Goal: Transaction & Acquisition: Register for event/course

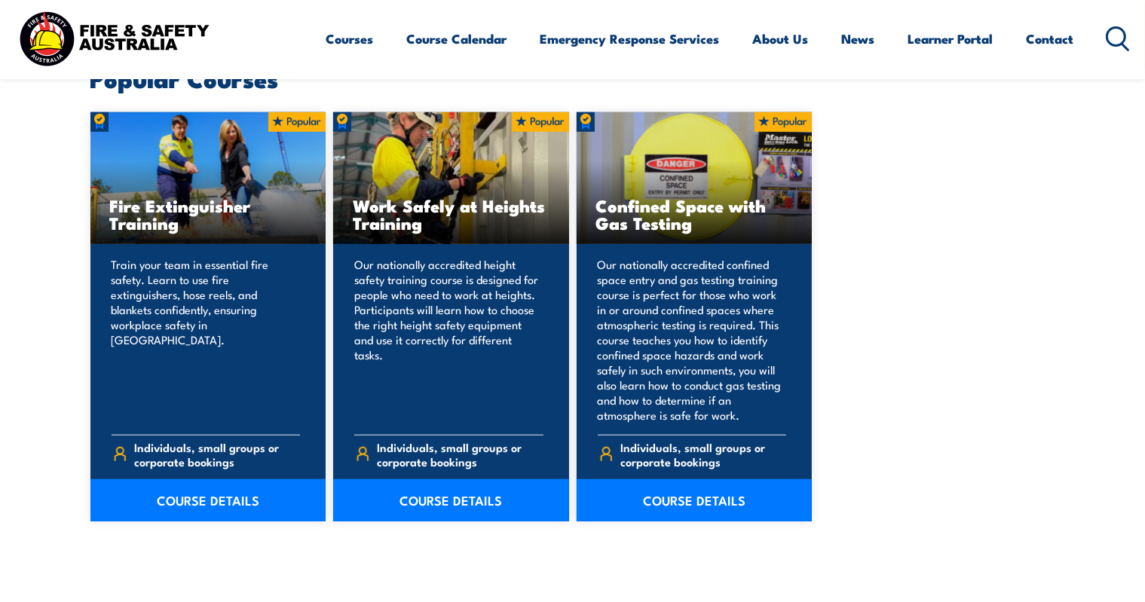
scroll to position [910, 0]
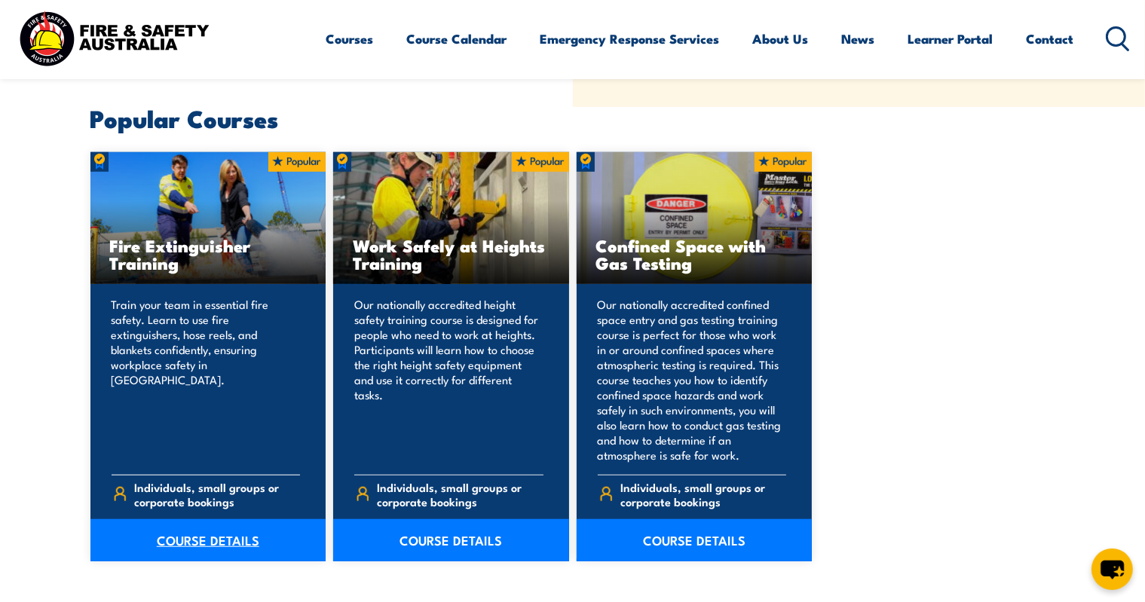
click at [219, 534] on link "COURSE DETAILS" at bounding box center [208, 540] width 236 height 42
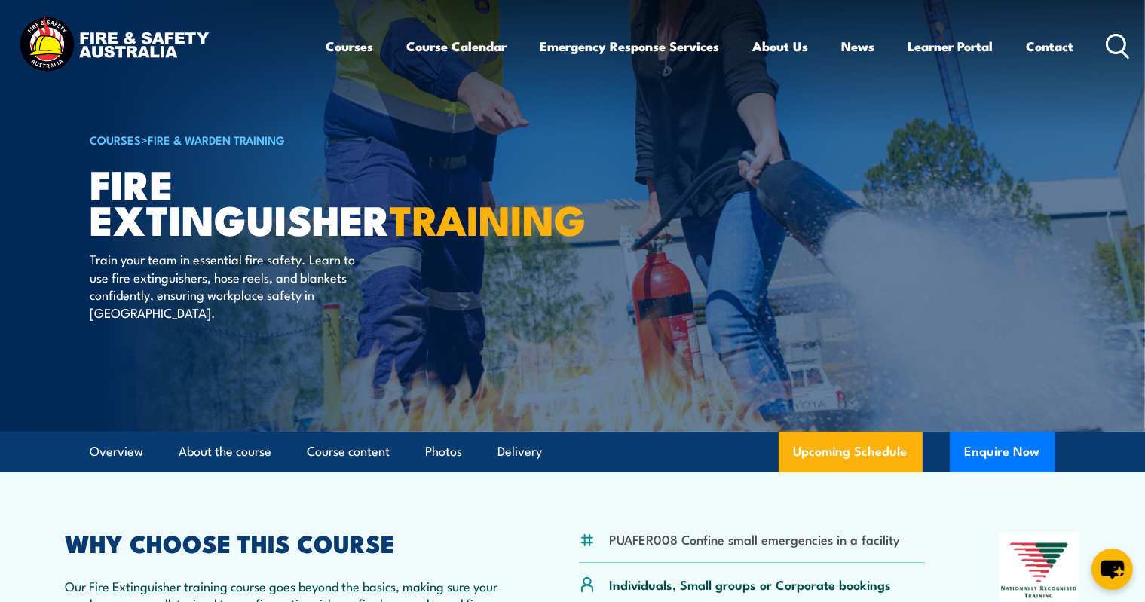
click at [1121, 47] on icon at bounding box center [1118, 46] width 24 height 25
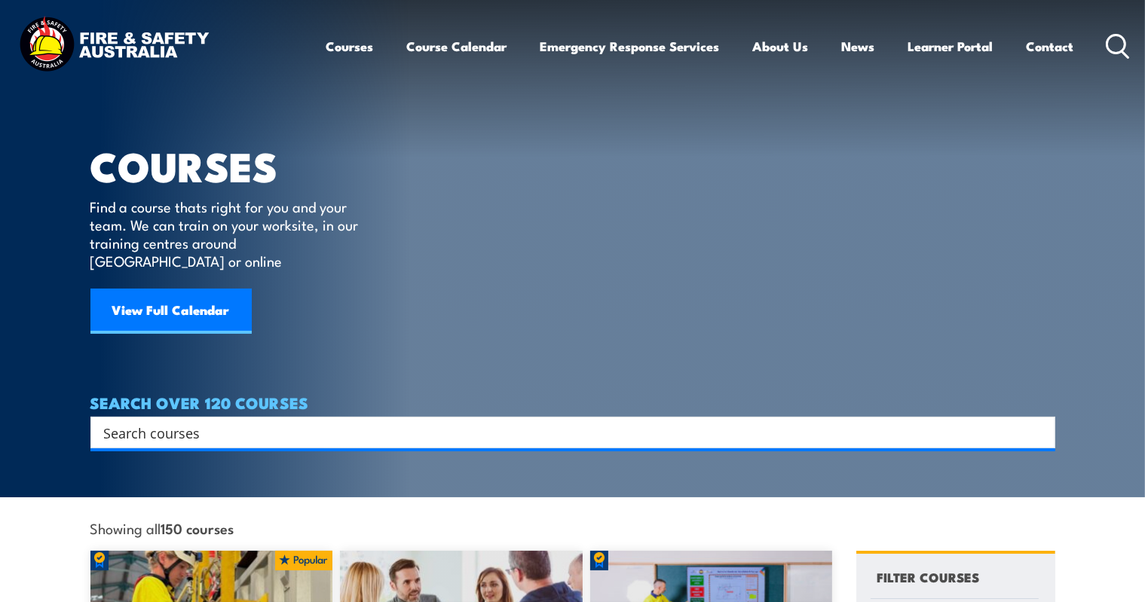
click at [447, 421] on input "Search input" at bounding box center [563, 432] width 918 height 23
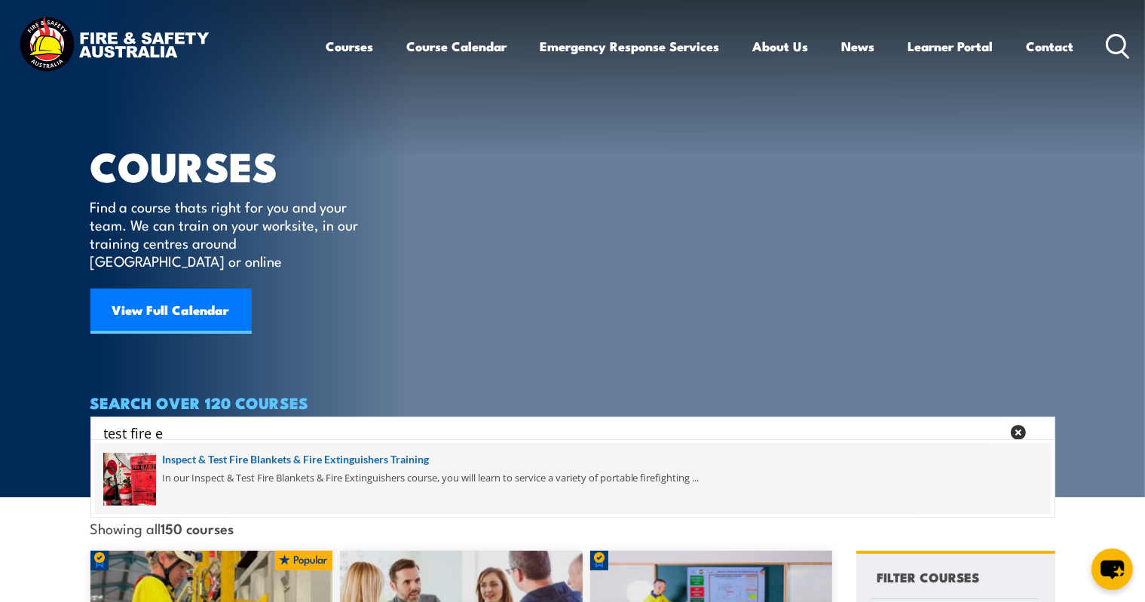
type input "test fire e"
click at [377, 457] on span at bounding box center [573, 478] width 956 height 71
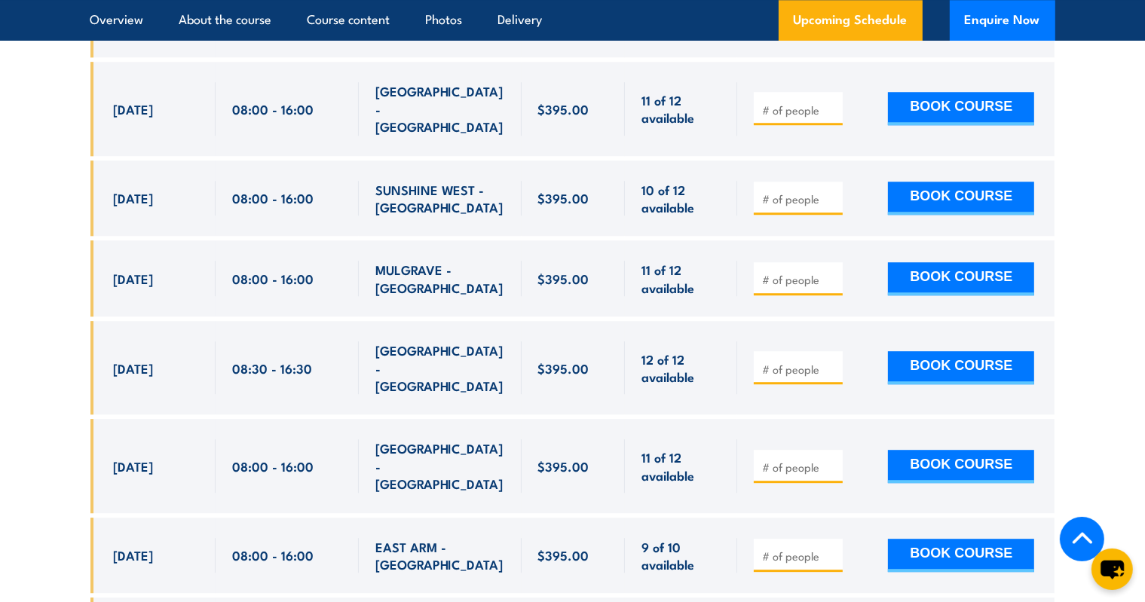
scroll to position [4272, 0]
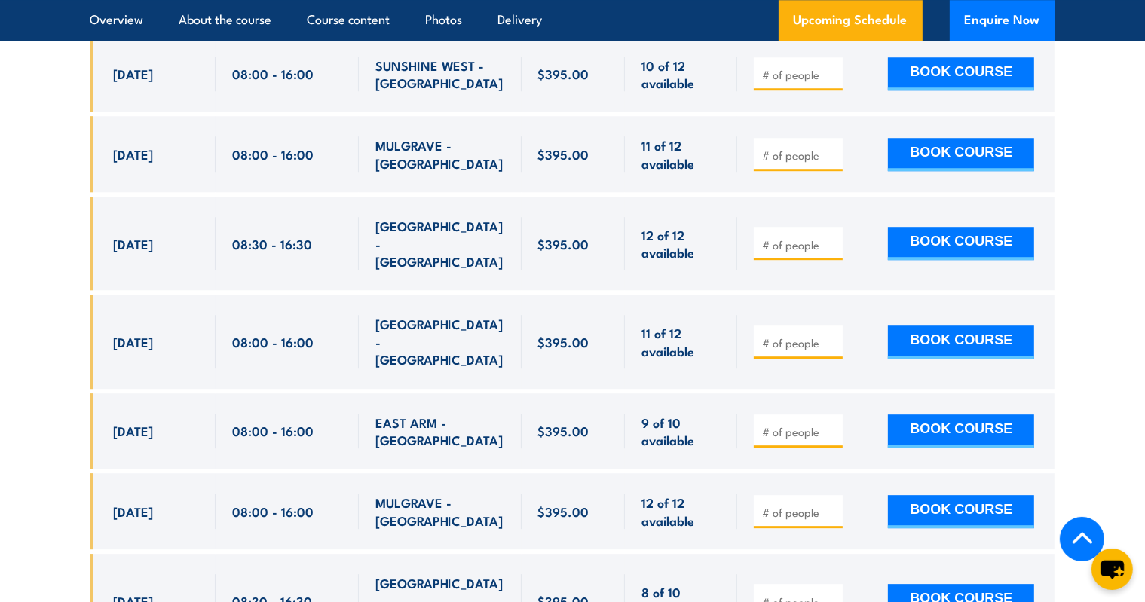
click at [835, 584] on div at bounding box center [798, 600] width 89 height 33
click at [806, 595] on input "number" at bounding box center [799, 602] width 75 height 15
type input "1"
click at [835, 595] on input "1" at bounding box center [799, 602] width 75 height 15
click at [947, 584] on button "BOOK COURSE" at bounding box center [961, 600] width 146 height 33
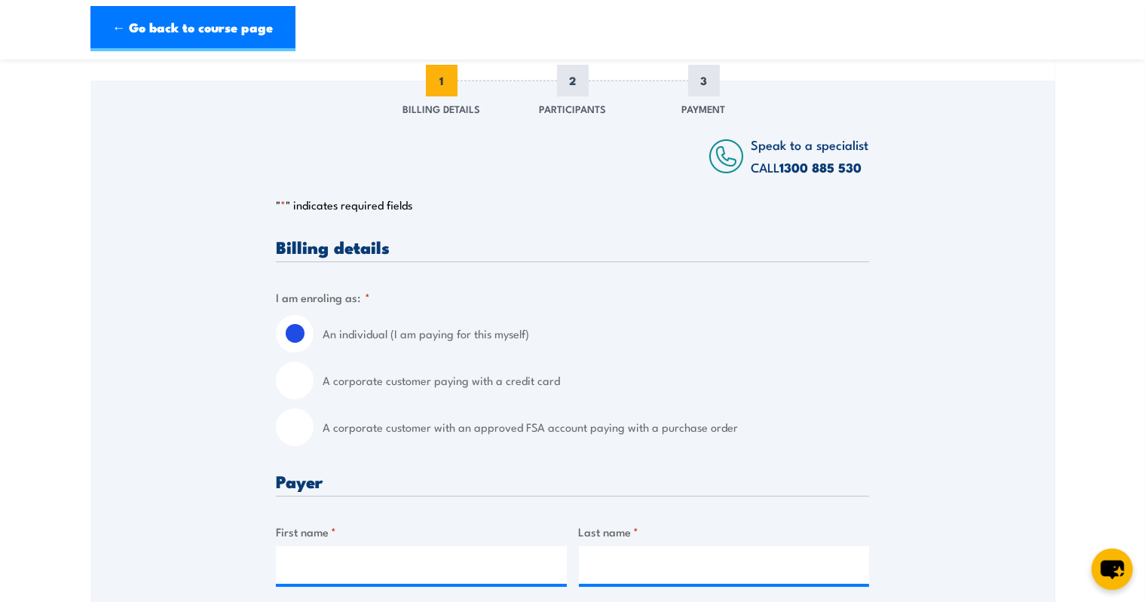
scroll to position [203, 0]
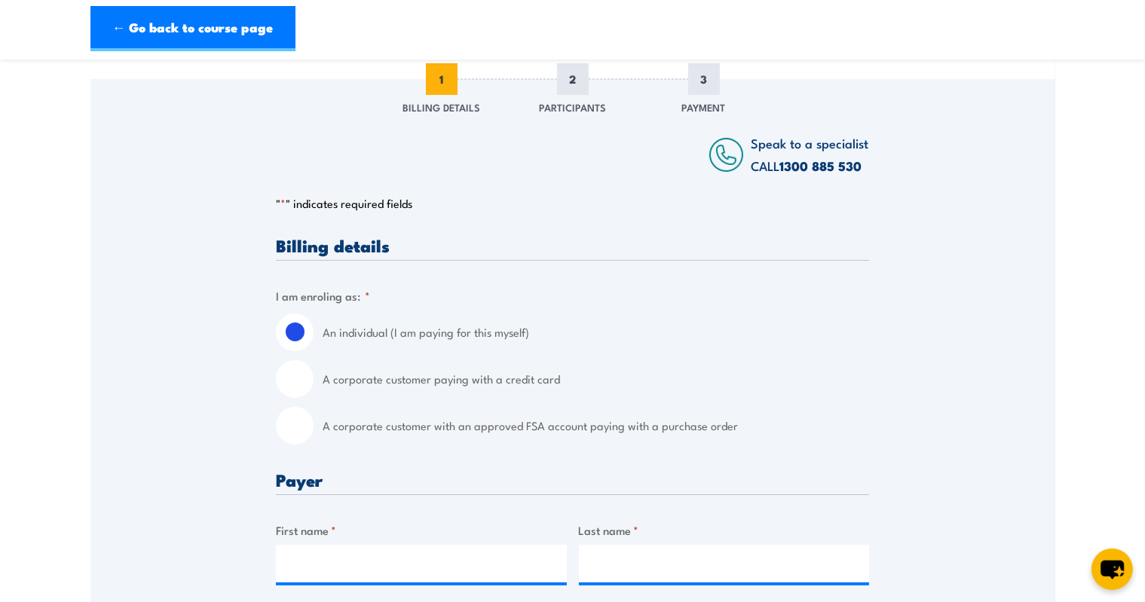
click at [292, 379] on input "A corporate customer paying with a credit card" at bounding box center [295, 379] width 38 height 38
radio input "true"
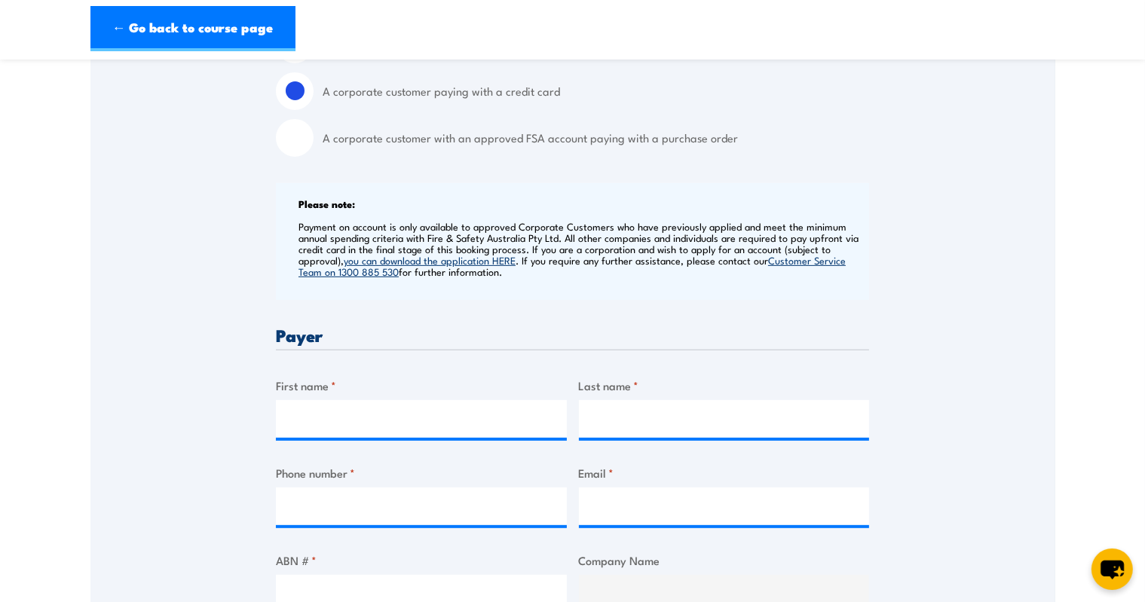
scroll to position [497, 0]
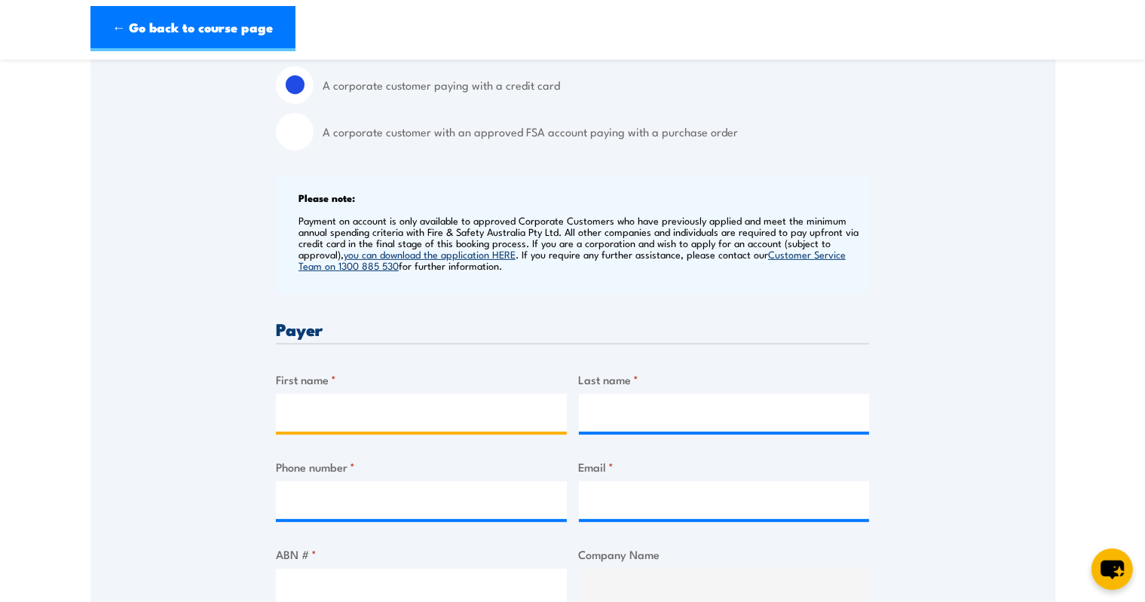
click at [314, 402] on input "First name *" at bounding box center [421, 413] width 291 height 38
type input "Tegan"
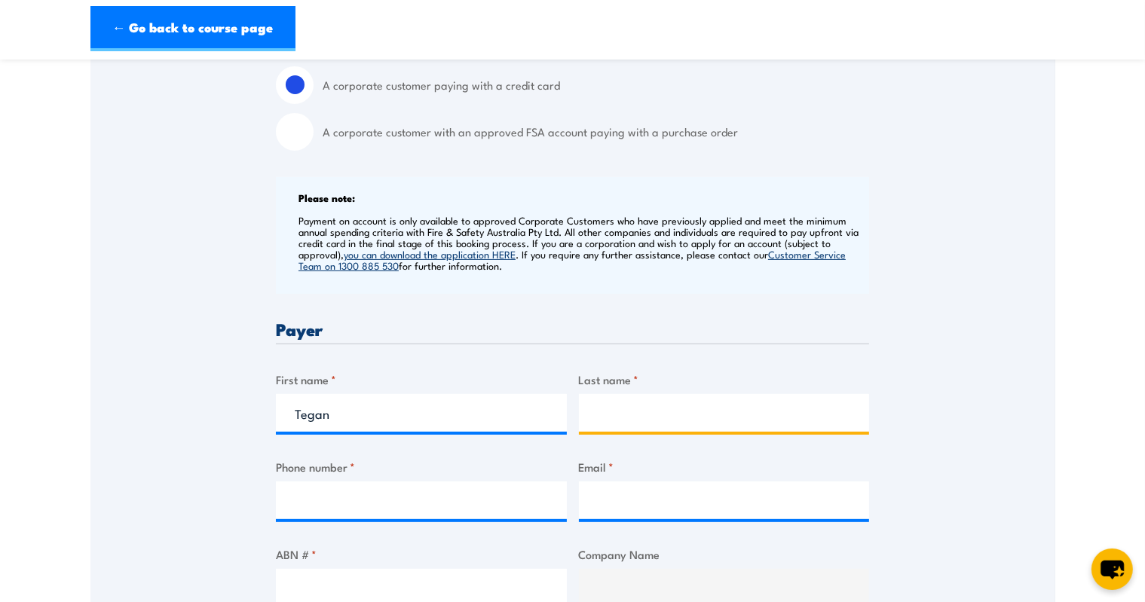
type input "Hawkin"
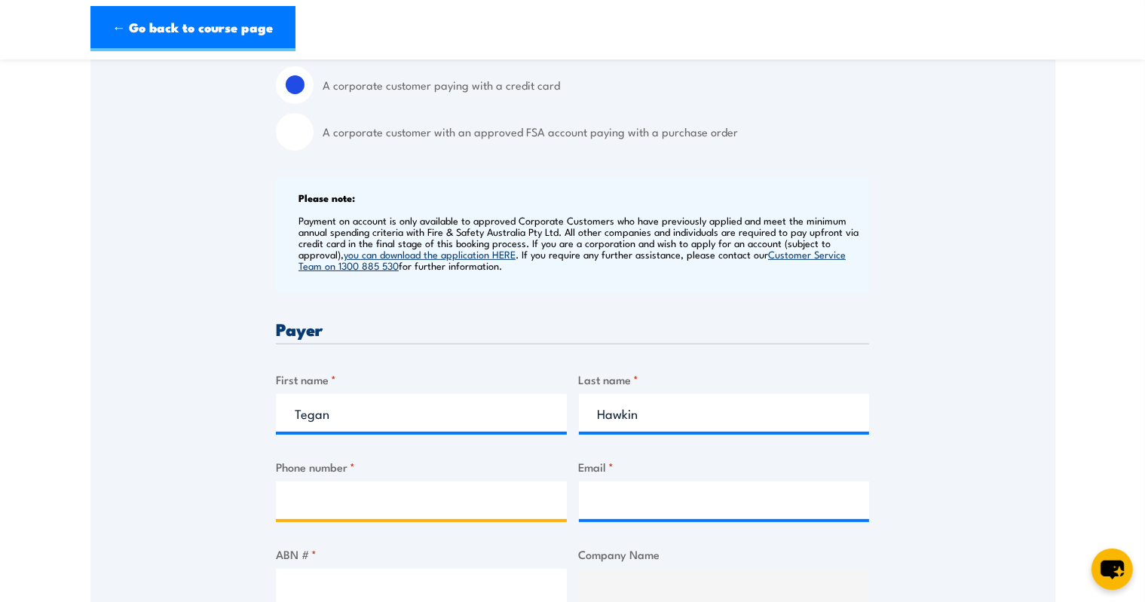
type input "0406689120"
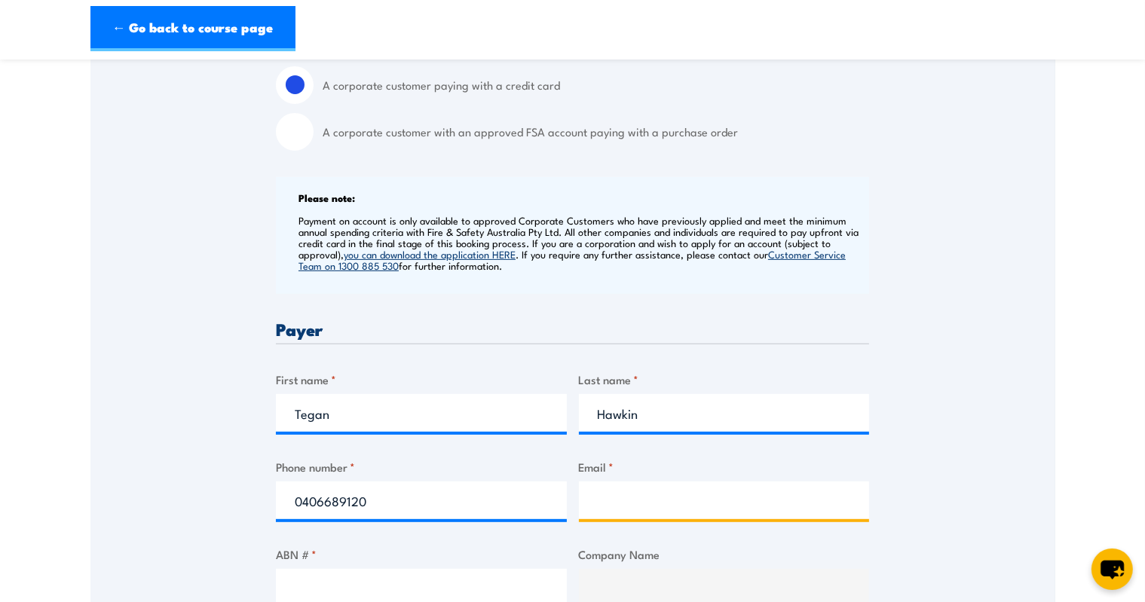
type input "tegan.hawkins@solarhub.net.au"
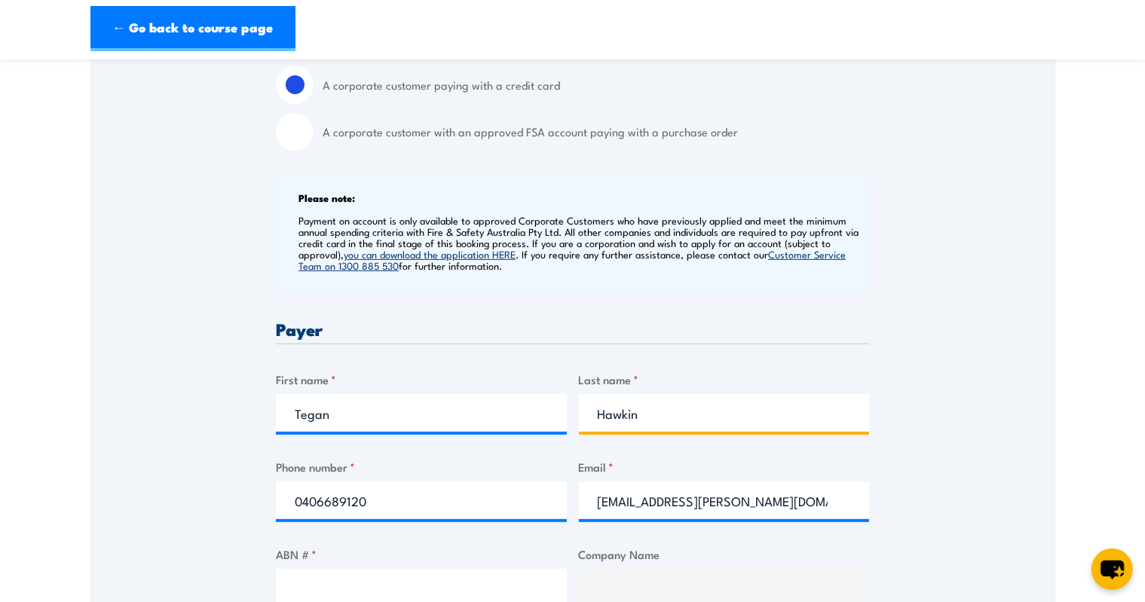
click at [665, 416] on input "Hawkin" at bounding box center [724, 413] width 291 height 38
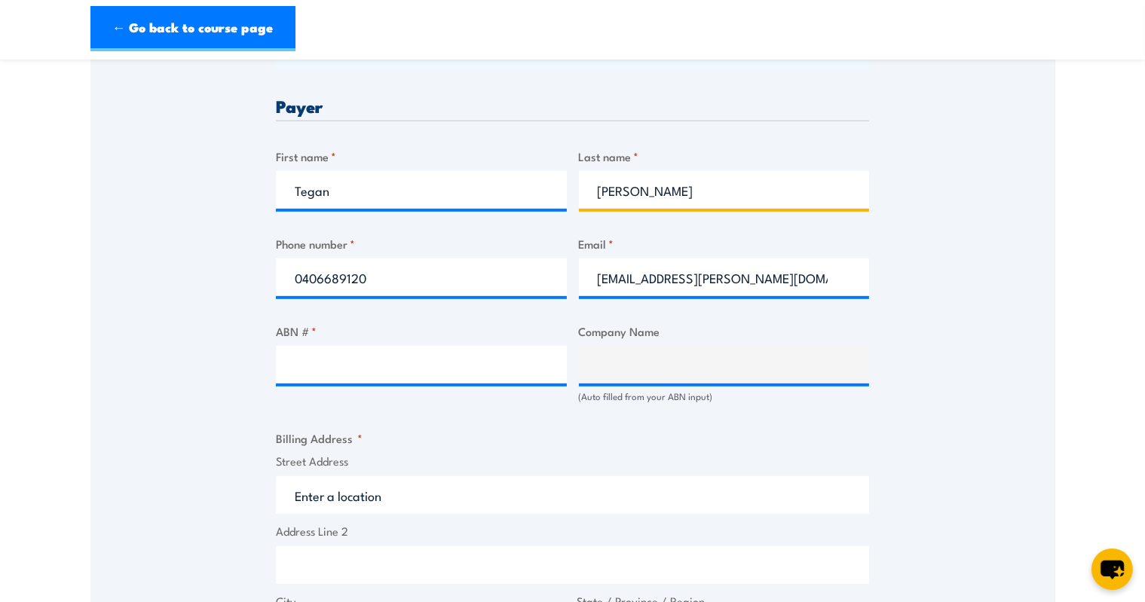
scroll to position [730, 0]
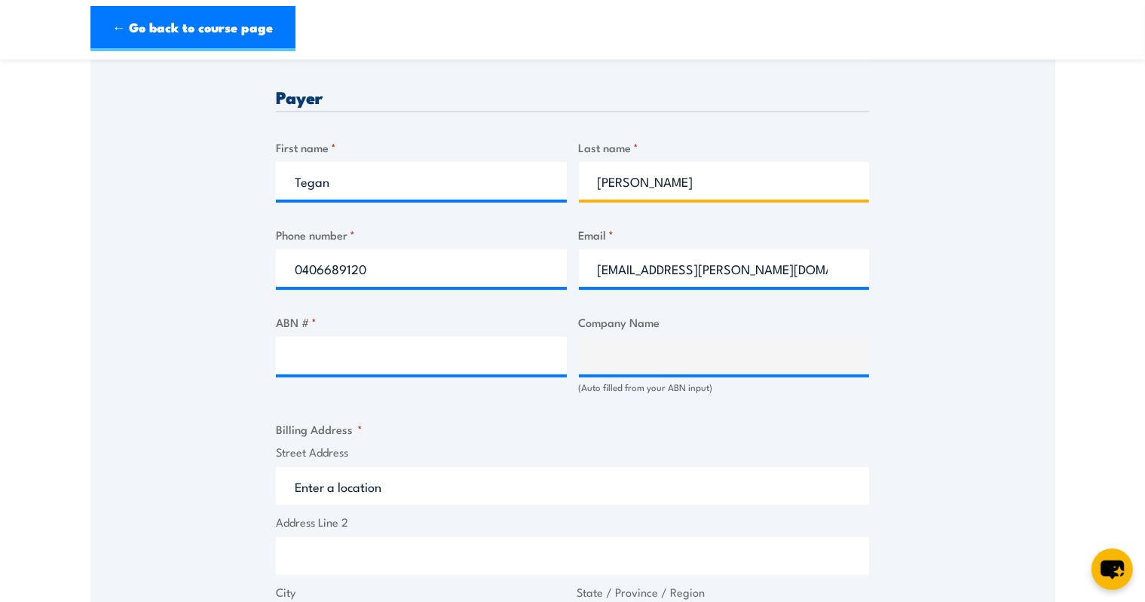
type input "Hawkins"
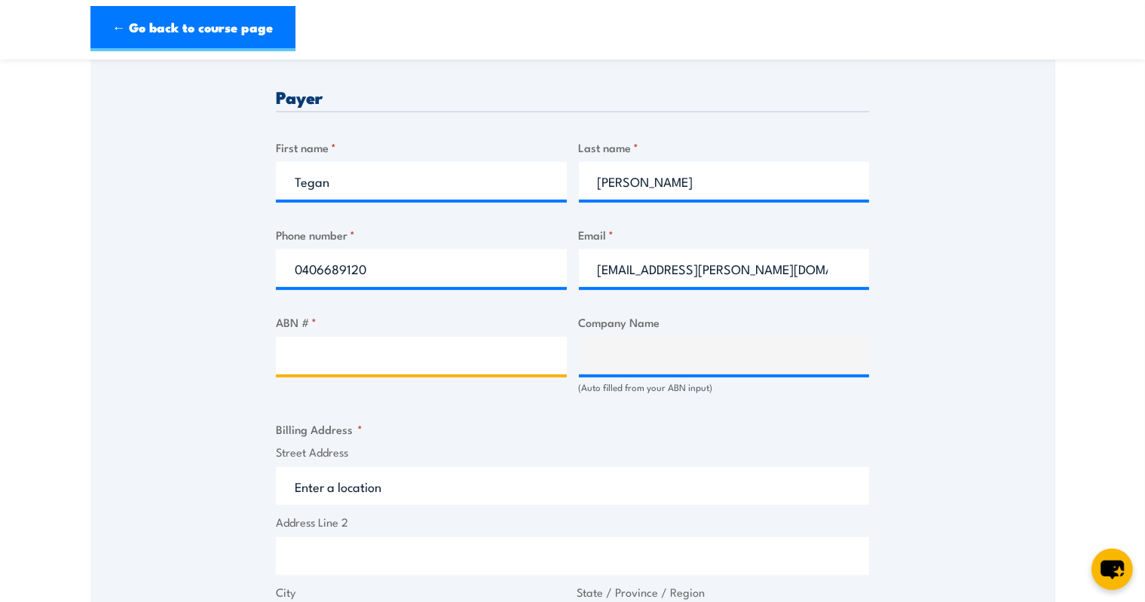
click at [502, 350] on input "ABN # *" at bounding box center [421, 356] width 291 height 38
paste input "32 168 981 780"
type input "32 168 981 780"
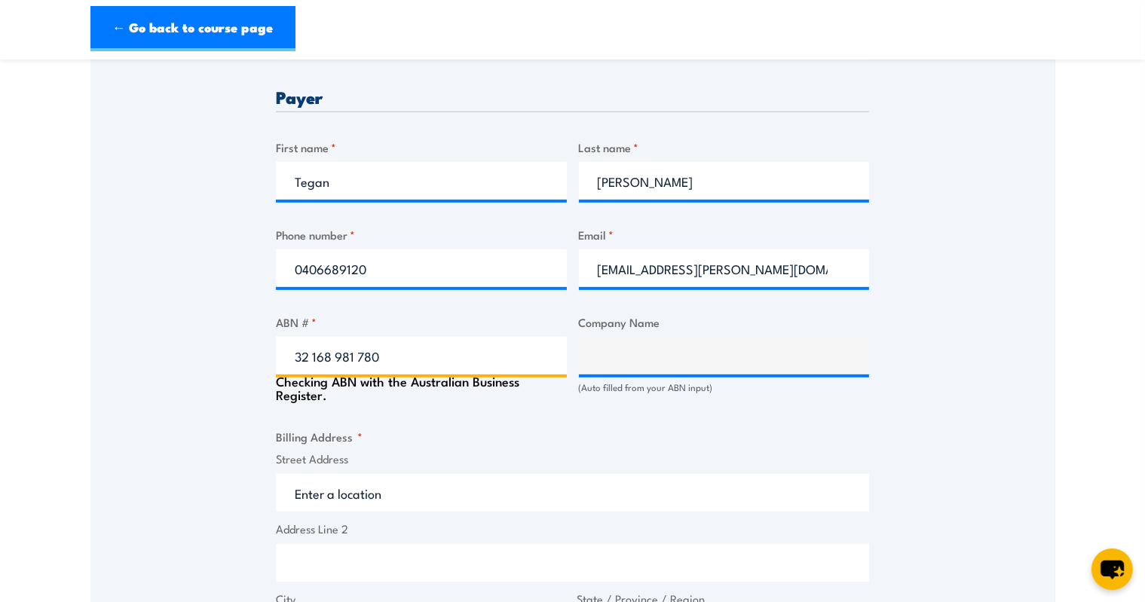
type input "SMART RENEWABLES PTY LTD"
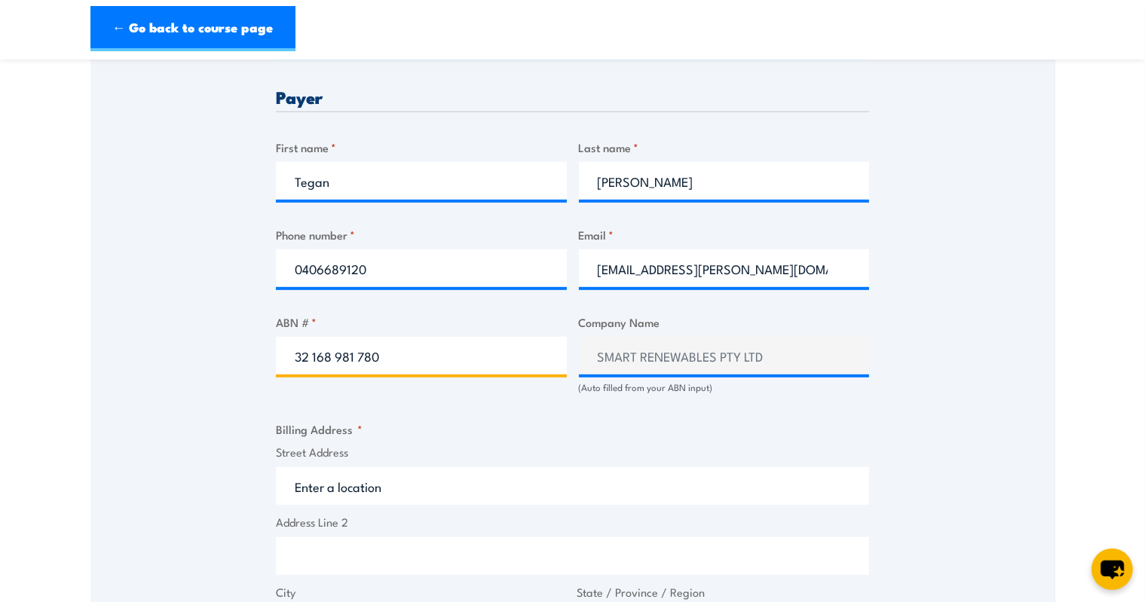
type input "32 168 981 780"
click at [191, 411] on div "Speak to a specialist CALL 1300 885 530 CALL 1300 885 530 " * " indicates requi…" at bounding box center [572, 365] width 965 height 1624
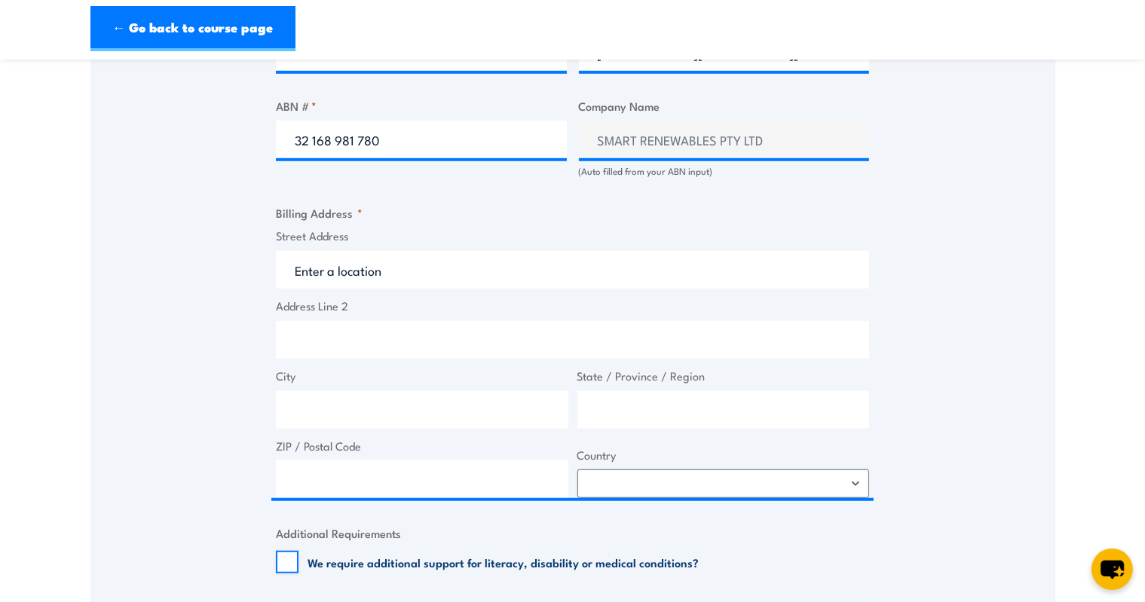
scroll to position [947, 0]
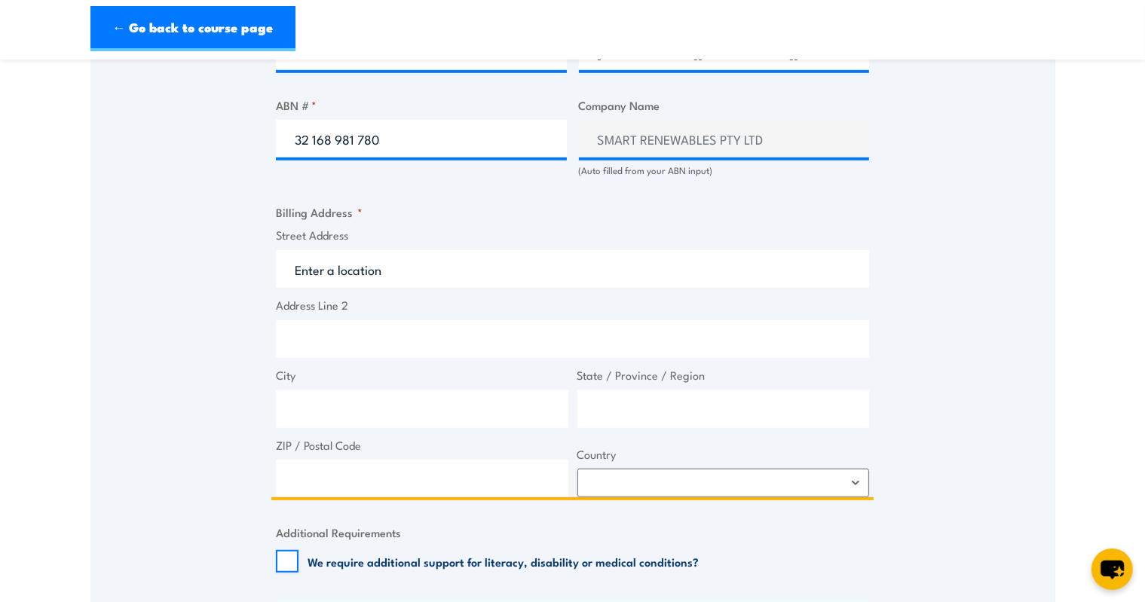
click at [353, 263] on input "Street Address" at bounding box center [572, 269] width 593 height 38
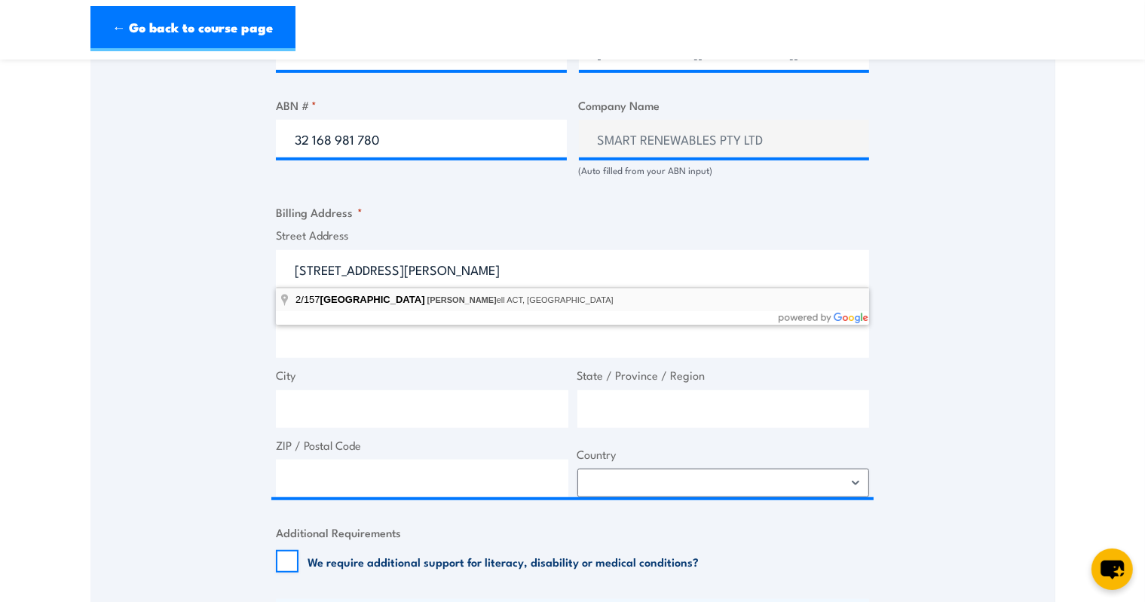
type input "2/157 Flemington Road, Mitchell ACT, Australia"
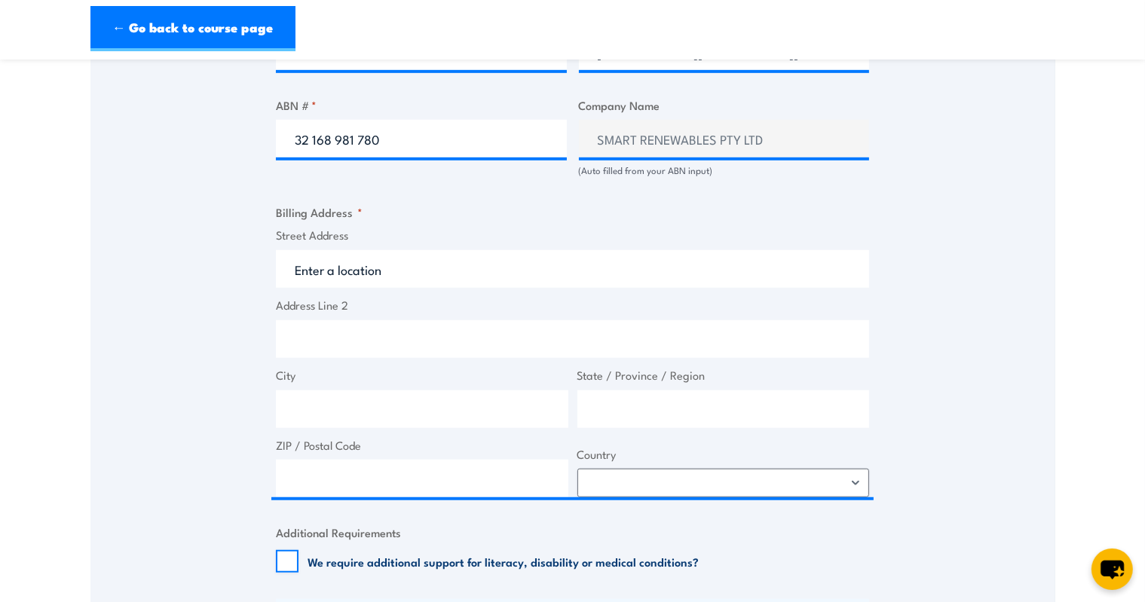
type input "Flemington Rd"
type input "Mitchell"
type input "Australian Capital Territory"
type input "2911"
select select "Australia"
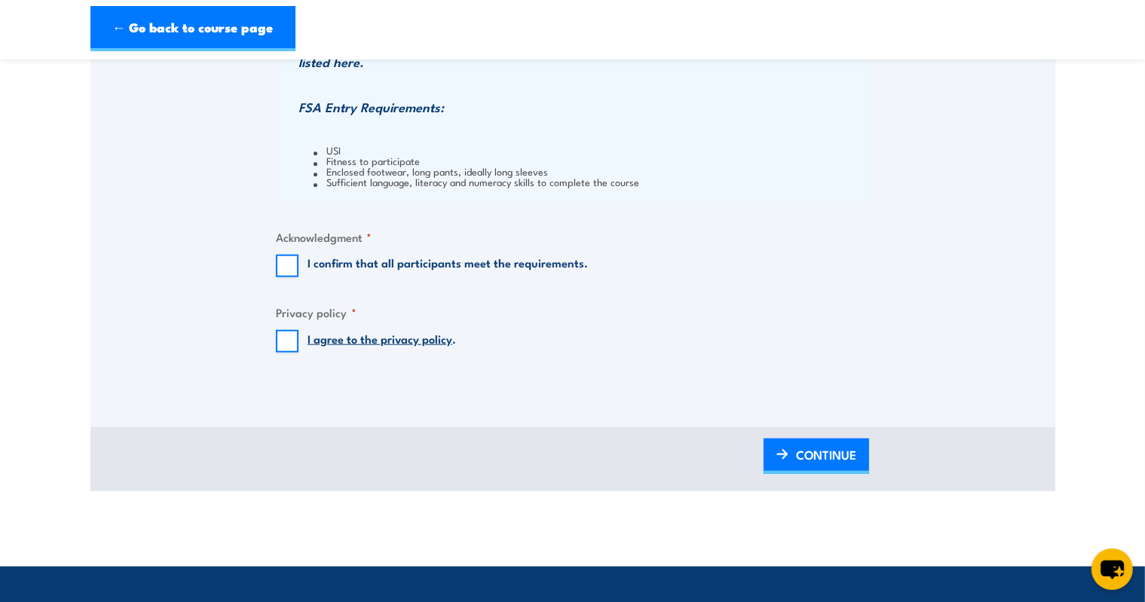
scroll to position [1560, 0]
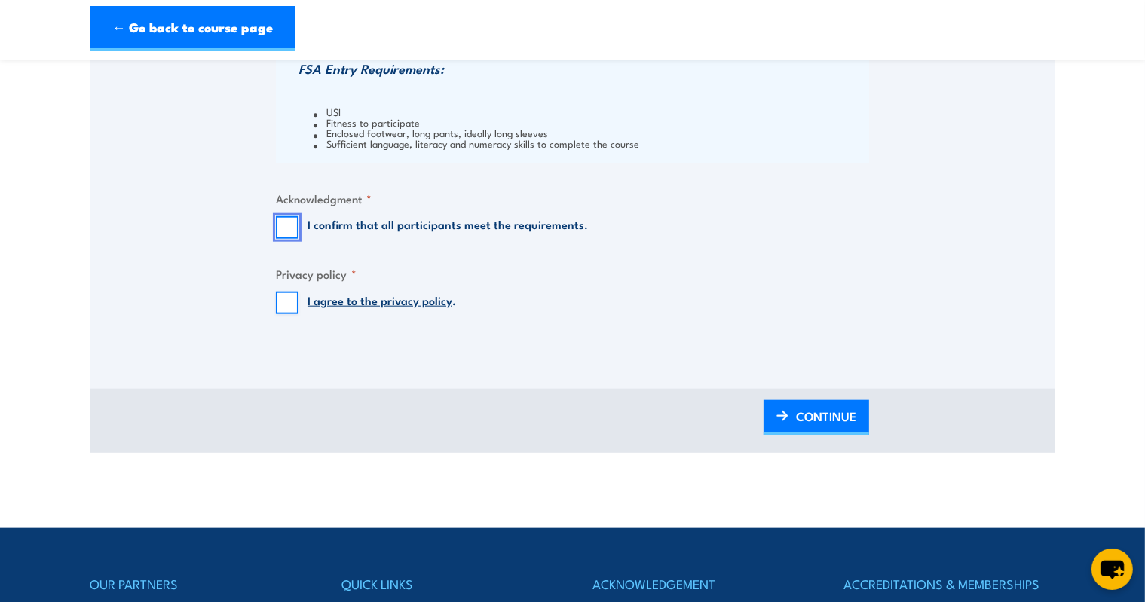
click at [285, 221] on input "I confirm that all participants meet the requirements." at bounding box center [287, 227] width 23 height 23
checkbox input "true"
click at [287, 304] on input "I agree to the privacy policy ." at bounding box center [287, 303] width 23 height 23
checkbox input "true"
click at [796, 426] on span "CONTINUE" at bounding box center [826, 416] width 60 height 40
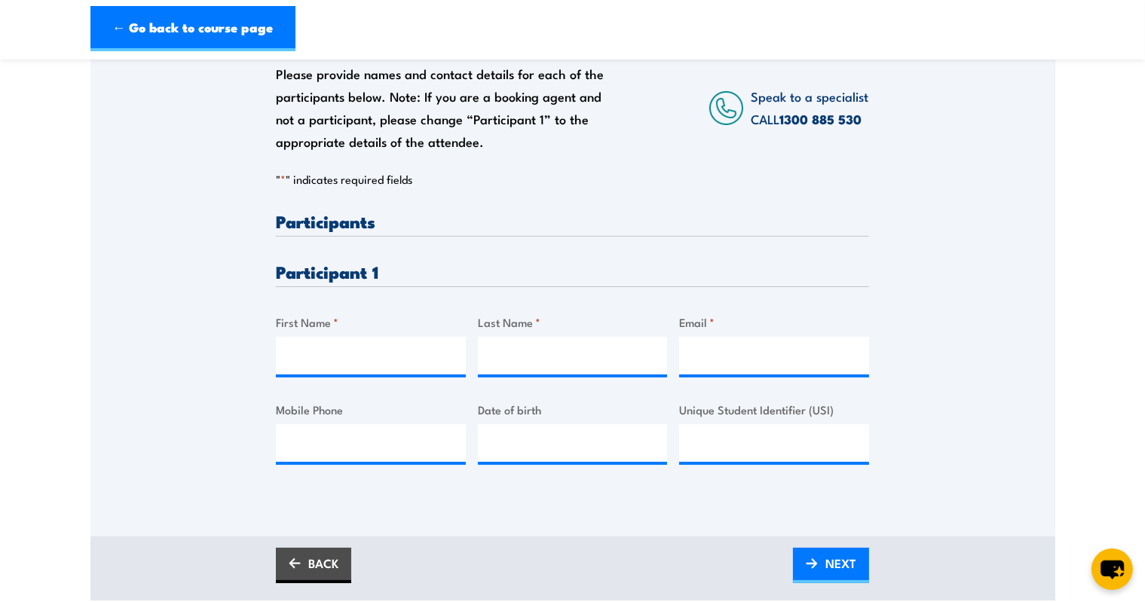
scroll to position [274, 0]
click at [393, 360] on input "First Name *" at bounding box center [371, 355] width 190 height 38
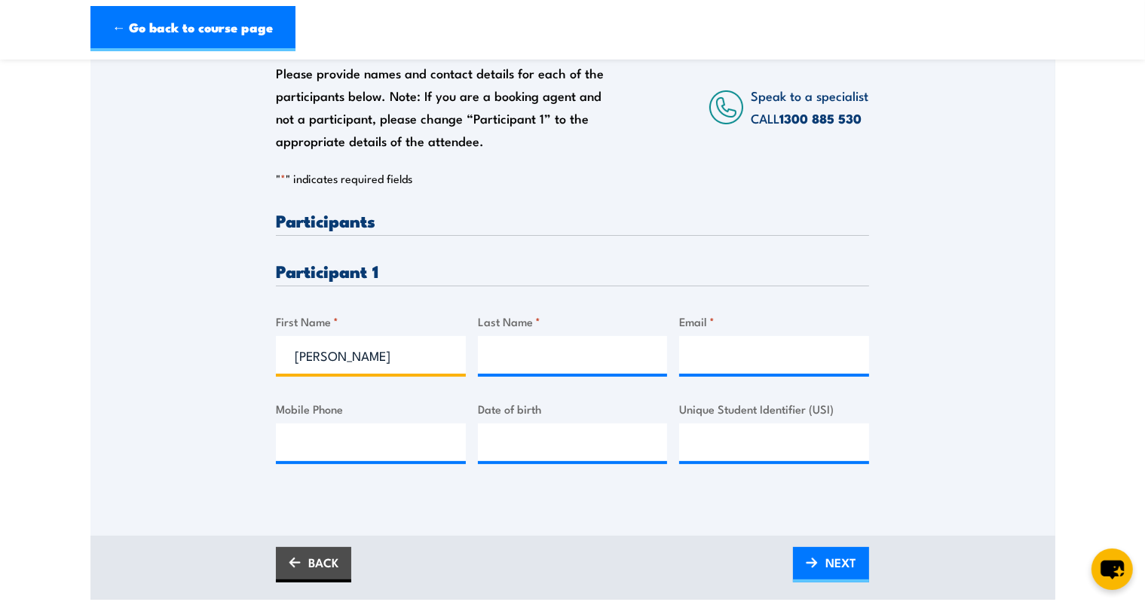
type input "Florian"
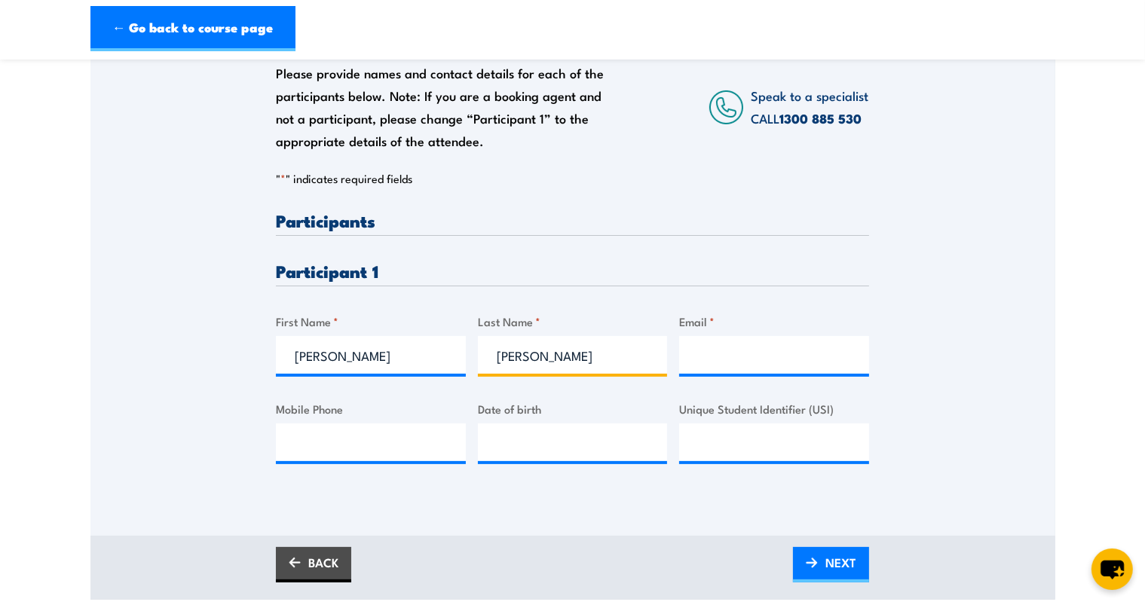
type input "Geier"
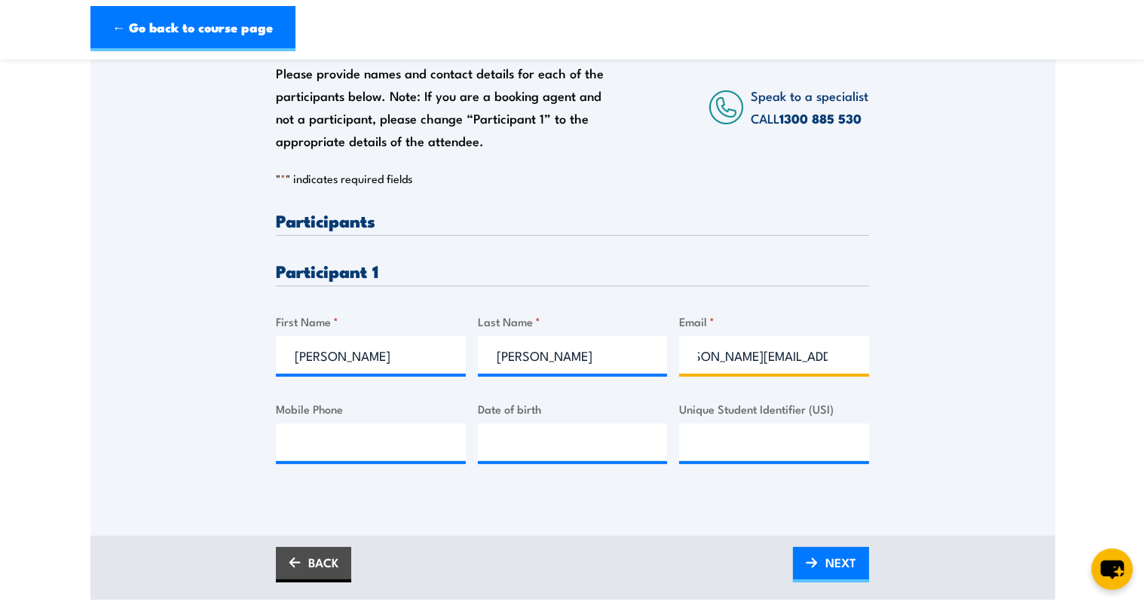
scroll to position [0, 38]
type input "florian.geier@solarhub.net.au"
click at [834, 575] on span "NEXT" at bounding box center [840, 563] width 31 height 40
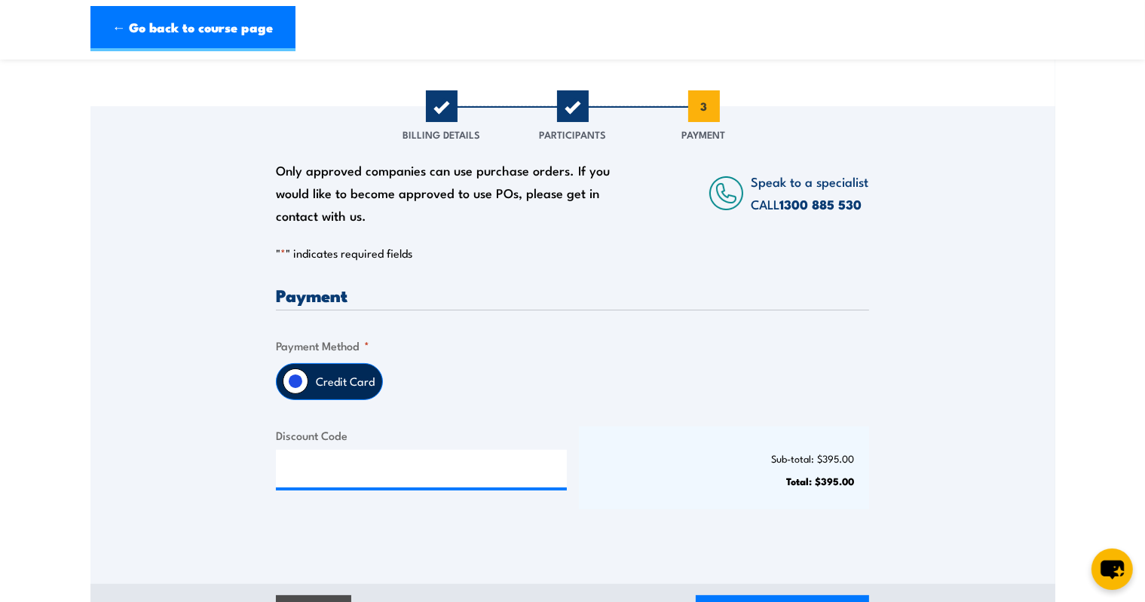
scroll to position [219, 0]
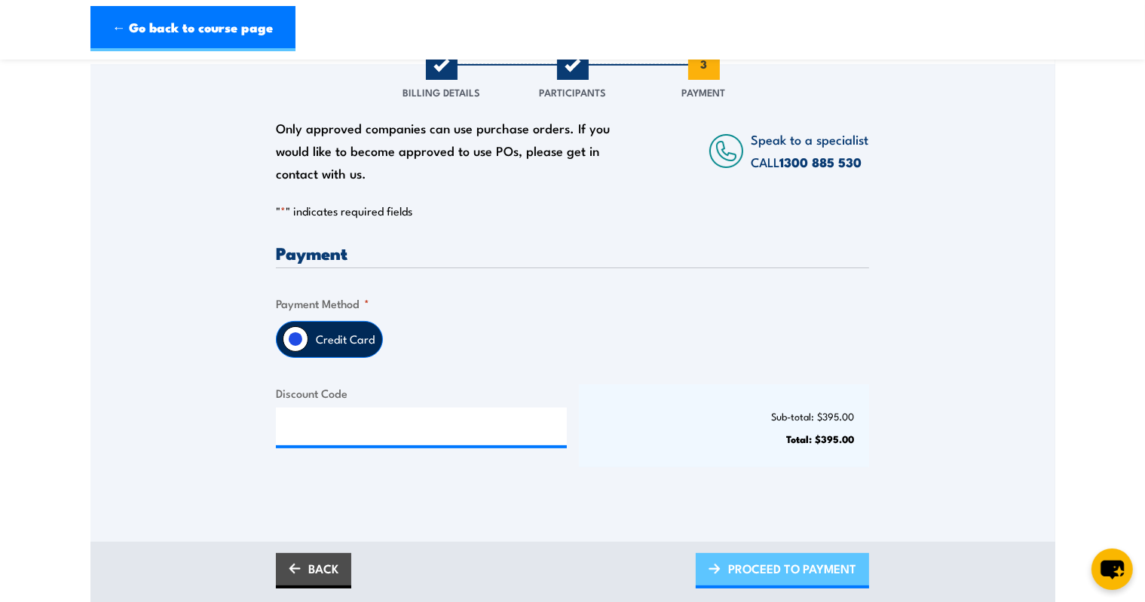
click at [763, 568] on span "PROCEED TO PAYMENT" at bounding box center [792, 569] width 128 height 40
